Goal: Obtain resource: Download file/media

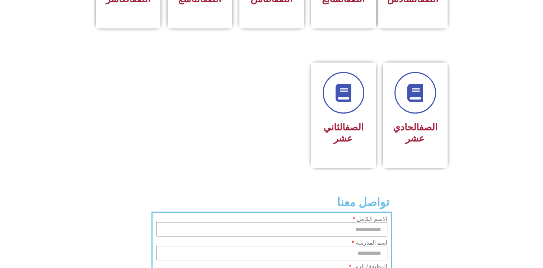
scroll to position [394, 0]
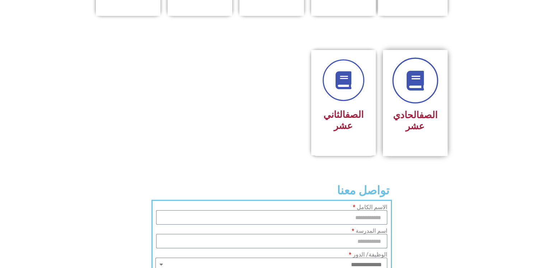
click at [405, 71] on icon at bounding box center [415, 81] width 20 height 20
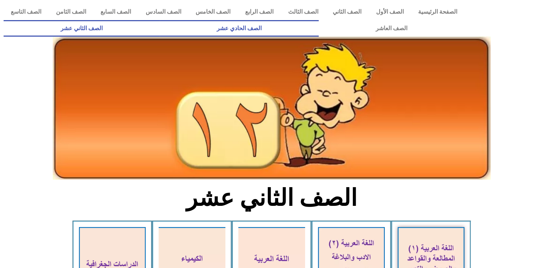
click at [318, 25] on link "الصف الحادي عشر" at bounding box center [239, 28] width 159 height 16
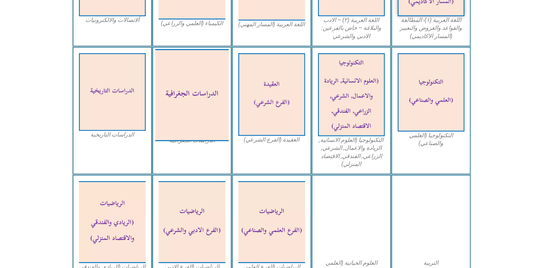
scroll to position [323, 0]
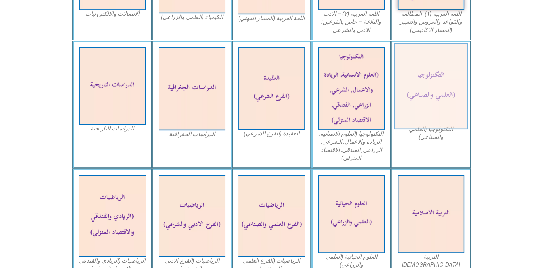
click at [443, 105] on img at bounding box center [431, 86] width 74 height 86
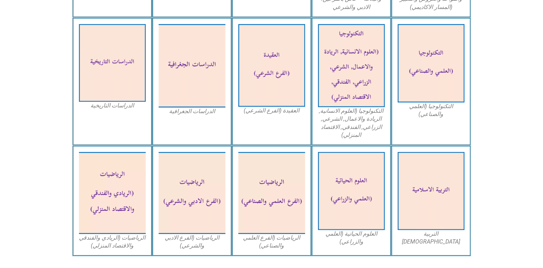
scroll to position [359, 0]
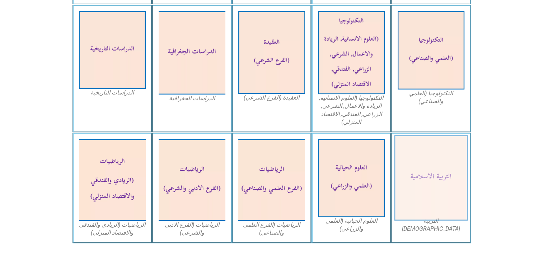
click at [453, 176] on img at bounding box center [431, 177] width 74 height 85
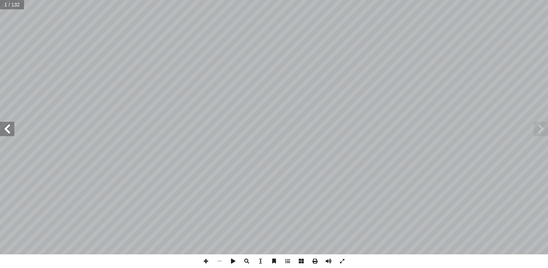
click at [10, 126] on span at bounding box center [7, 129] width 14 height 14
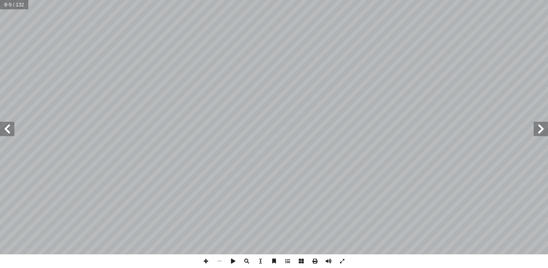
click at [10, 126] on span at bounding box center [7, 129] width 14 height 14
click at [312, 260] on span at bounding box center [315, 261] width 14 height 14
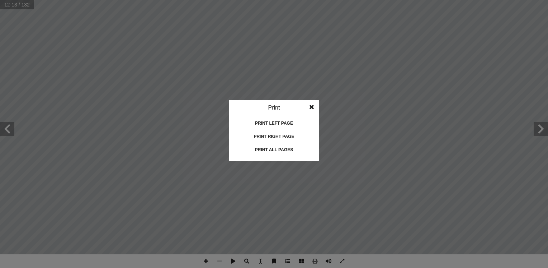
click at [294, 152] on div "Print all pages" at bounding box center [274, 149] width 72 height 11
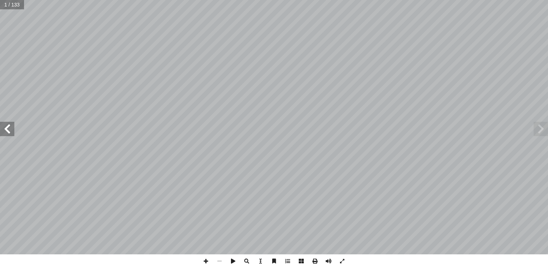
drag, startPoint x: 407, startPoint y: 8, endPoint x: 311, endPoint y: 263, distance: 272.7
click at [311, 263] on span at bounding box center [315, 261] width 14 height 14
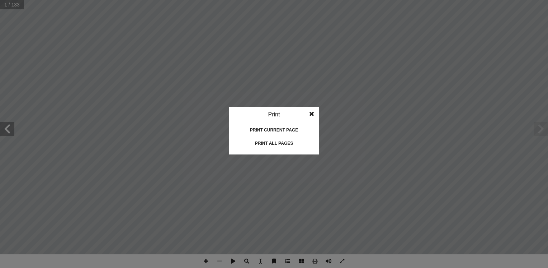
click at [257, 137] on div "Print all pages" at bounding box center [274, 142] width 72 height 11
